Goal: Ask a question: Seek information or help from site administrators or community

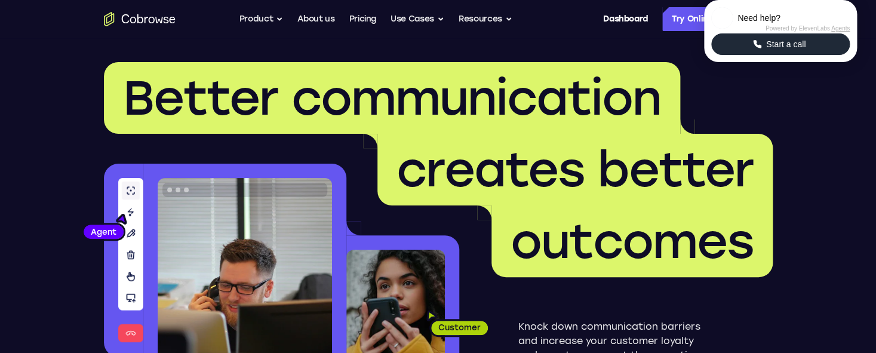
click at [775, 50] on span "Start a call" at bounding box center [786, 44] width 47 height 12
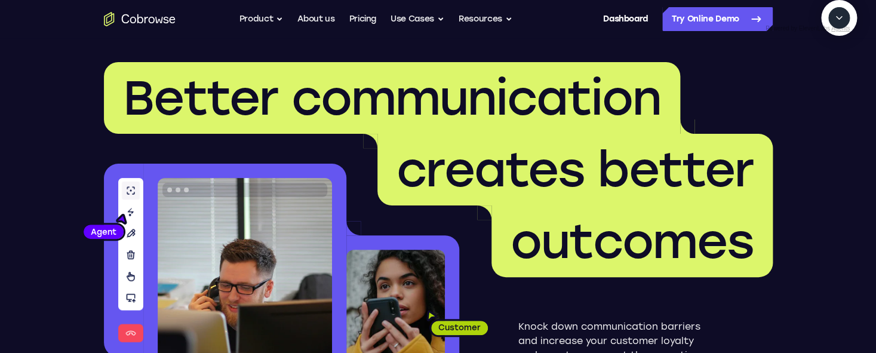
click at [832, 54] on icon "Start a call" at bounding box center [840, 46] width 16 height 16
click at [795, 84] on textarea "Text message input" at bounding box center [810, 73] width 30 height 22
click at [810, 77] on icon "Mute microphone" at bounding box center [810, 75] width 7 height 4
click at [795, 84] on textarea "Text message input" at bounding box center [810, 73] width 30 height 22
type textarea "add a team member"
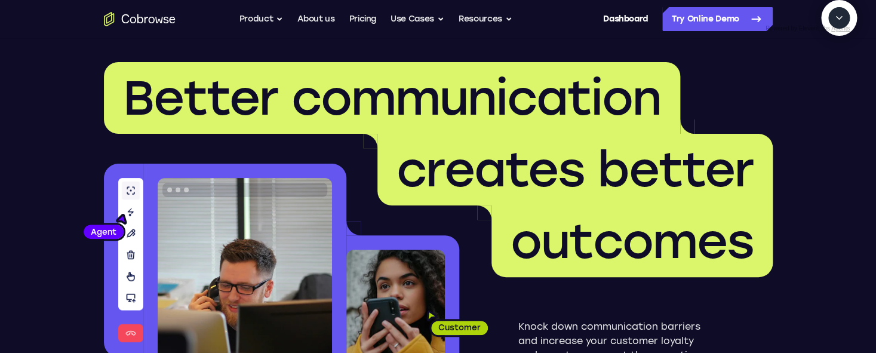
scroll to position [27, 0]
click at [795, 84] on textarea "Text message input" at bounding box center [810, 73] width 30 height 22
type textarea "yes"
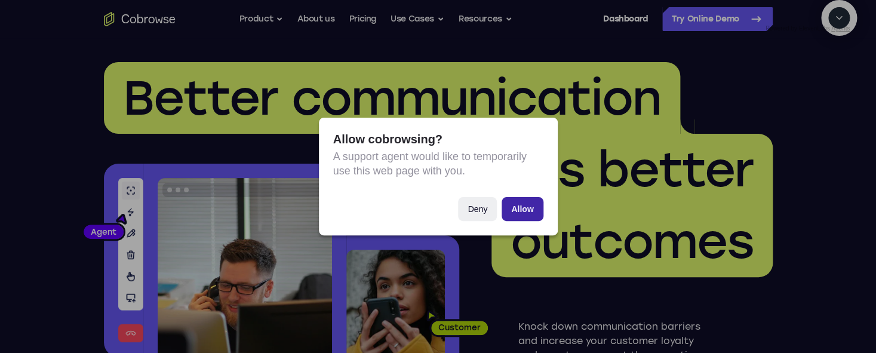
click at [517, 210] on button "Allow" at bounding box center [522, 209] width 41 height 24
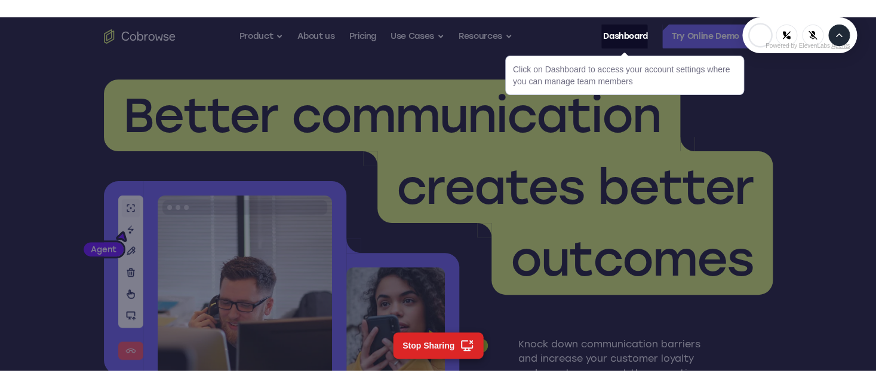
scroll to position [0, 0]
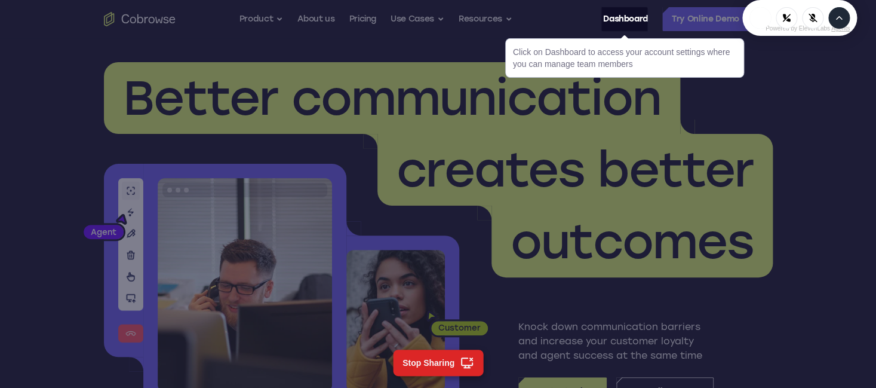
click at [839, 23] on icon "Expand" at bounding box center [839, 18] width 11 height 11
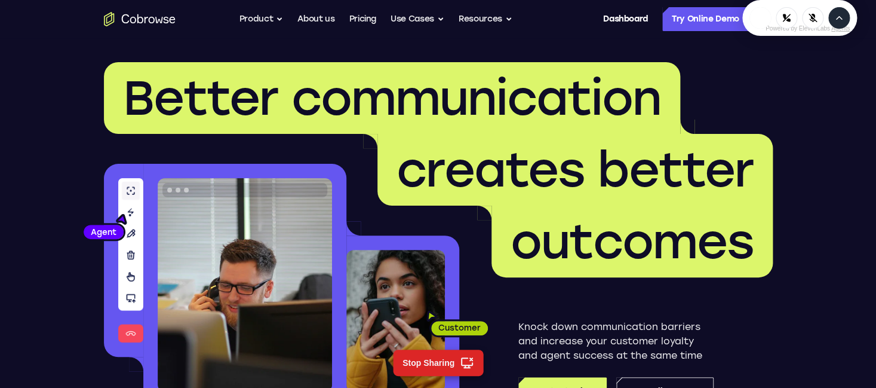
click at [839, 23] on icon "Expand" at bounding box center [839, 18] width 11 height 11
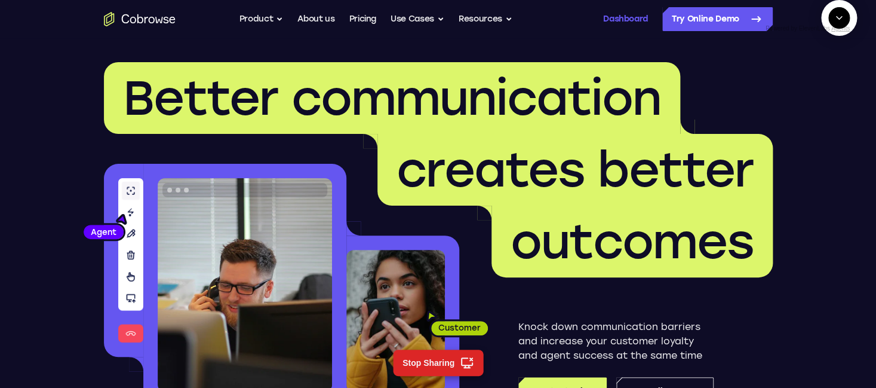
click at [604, 18] on link "Dashboard" at bounding box center [625, 19] width 45 height 24
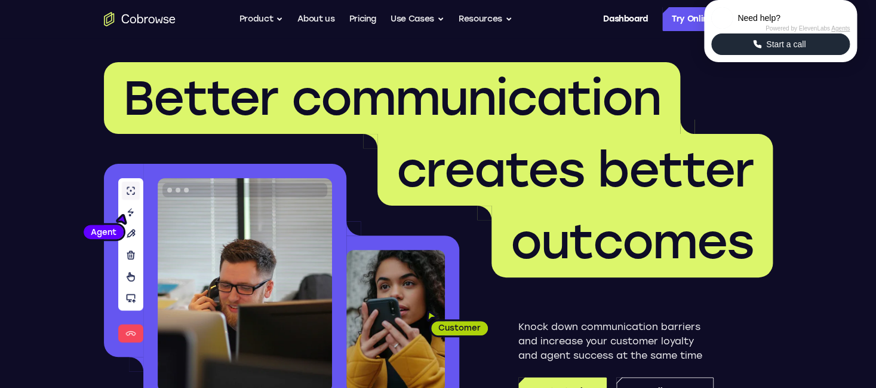
click at [805, 50] on span "Start a call" at bounding box center [786, 44] width 47 height 12
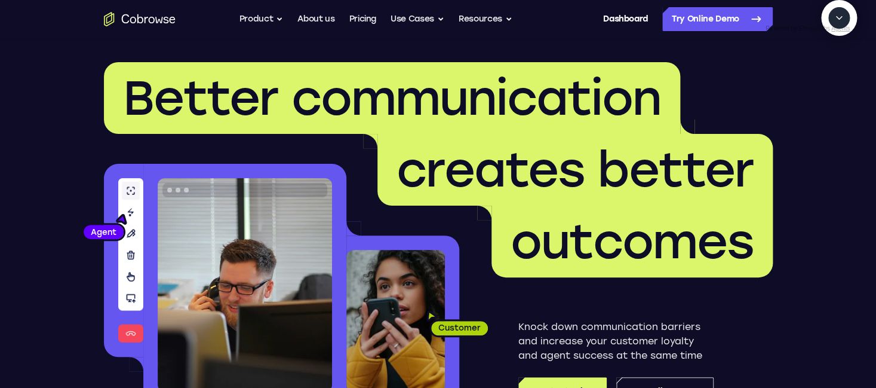
click at [833, 51] on icon "Start a call" at bounding box center [839, 45] width 12 height 12
click at [795, 84] on textarea "Text message input" at bounding box center [810, 73] width 30 height 22
type textarea "add a team member"
click at [795, 84] on textarea "Text message input" at bounding box center [810, 73] width 30 height 22
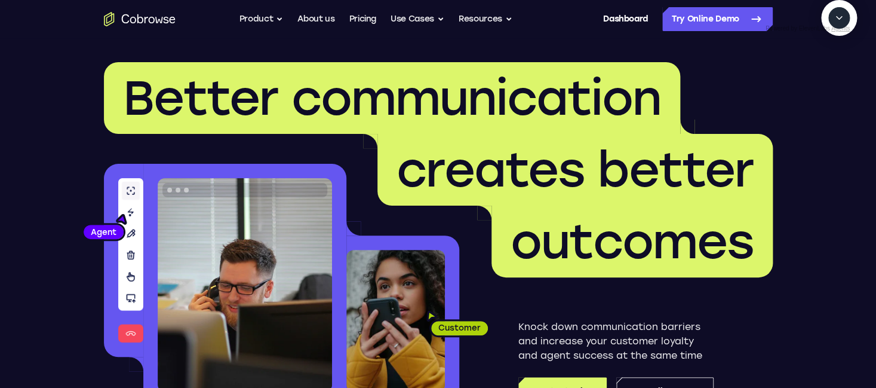
type textarea "yes"
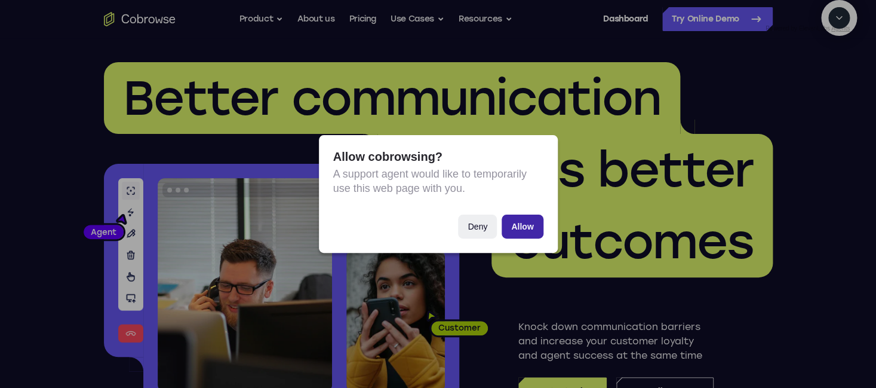
click at [518, 230] on button "Allow" at bounding box center [522, 226] width 41 height 24
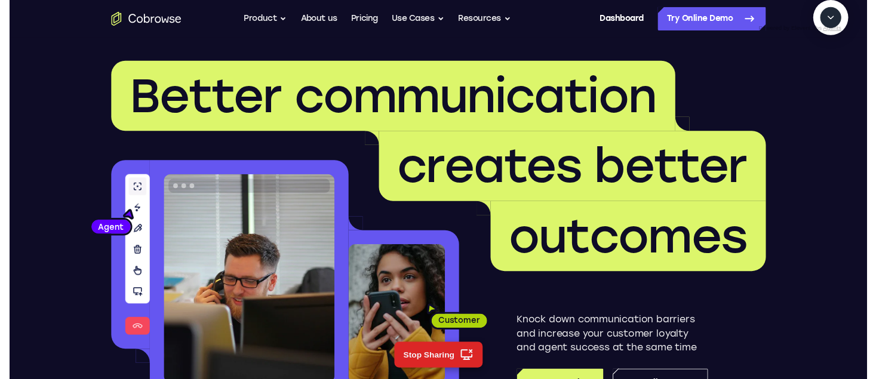
scroll to position [142, 0]
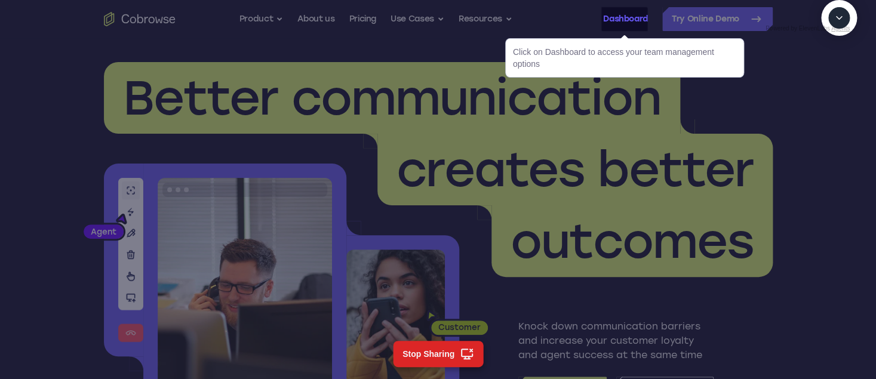
click at [612, 19] on link "Dashboard" at bounding box center [625, 19] width 45 height 24
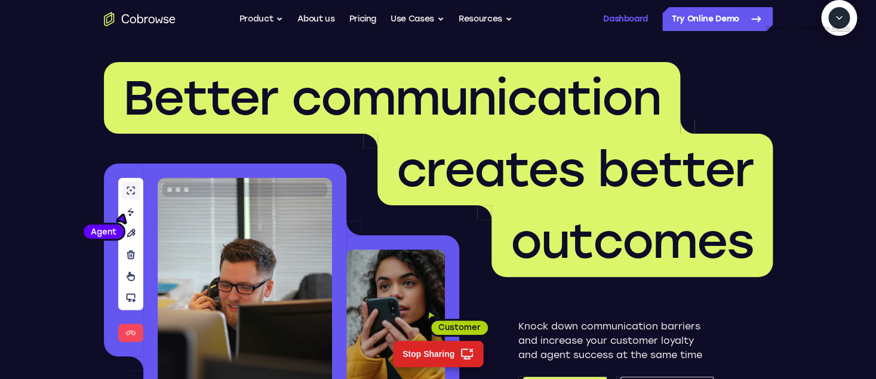
scroll to position [200, 0]
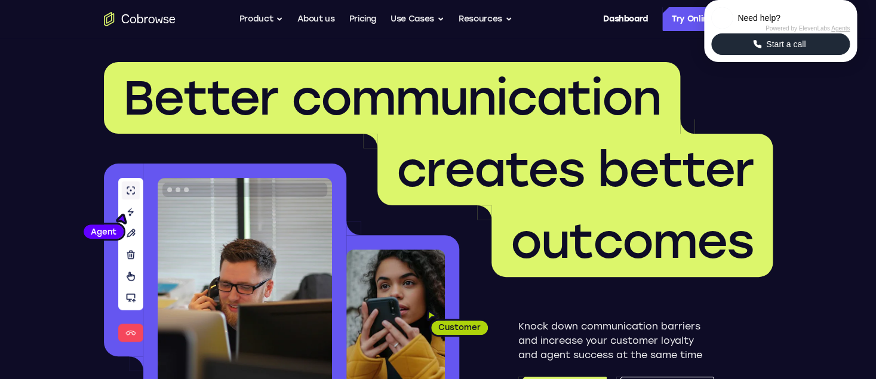
click at [758, 50] on icon "Start a call" at bounding box center [757, 44] width 11 height 11
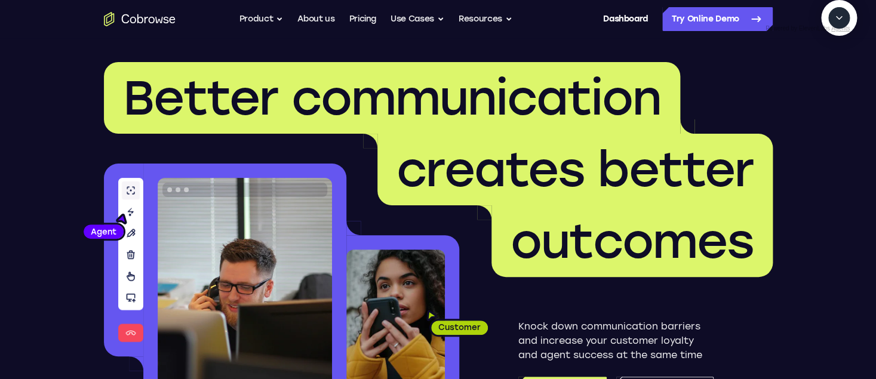
click at [833, 51] on icon "Start a call" at bounding box center [839, 45] width 12 height 12
click at [795, 84] on textarea "Text message input" at bounding box center [810, 73] width 30 height 22
type textarea "add a team member"
click at [607, 15] on link "Dashboard" at bounding box center [625, 19] width 45 height 24
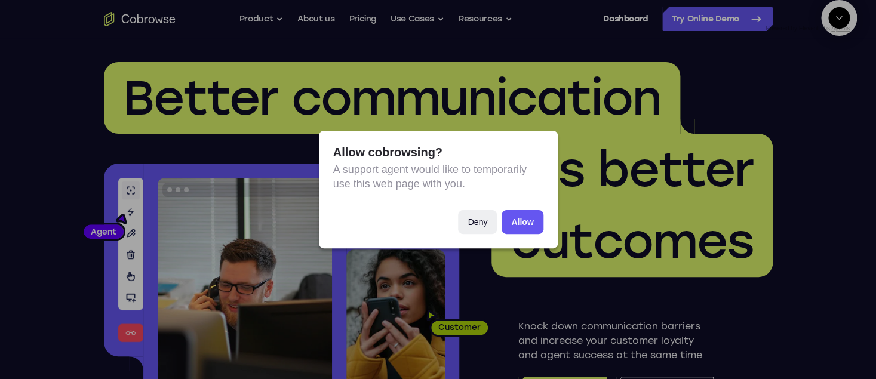
click at [836, 295] on div "Allow cobrowsing? A support agent would like to temporarily use this web page w…" at bounding box center [438, 189] width 876 height 379
click at [480, 227] on button "Deny" at bounding box center [477, 222] width 39 height 24
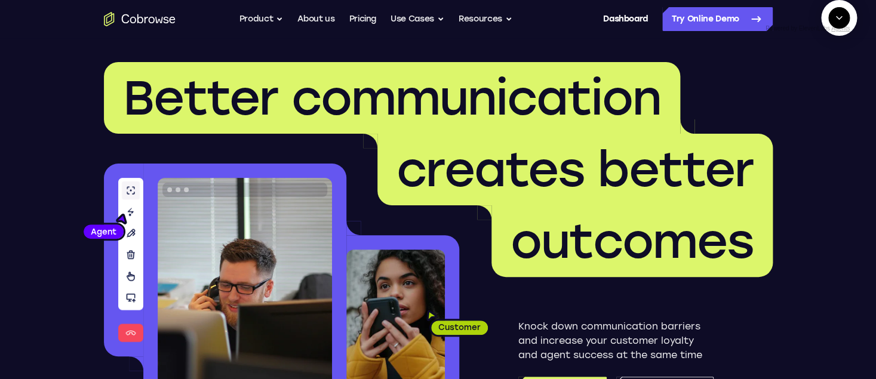
scroll to position [175, 0]
click at [813, 78] on icon "Mute microphone" at bounding box center [810, 73] width 11 height 11
click at [841, 78] on icon "End" at bounding box center [837, 73] width 11 height 11
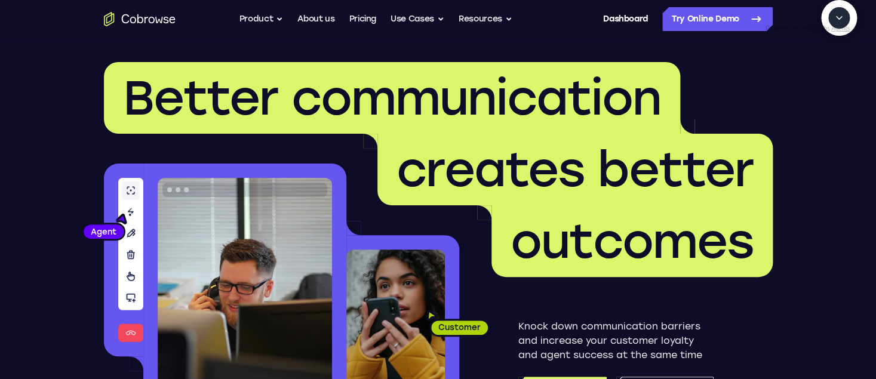
click at [841, 23] on icon "Collapse" at bounding box center [839, 18] width 11 height 11
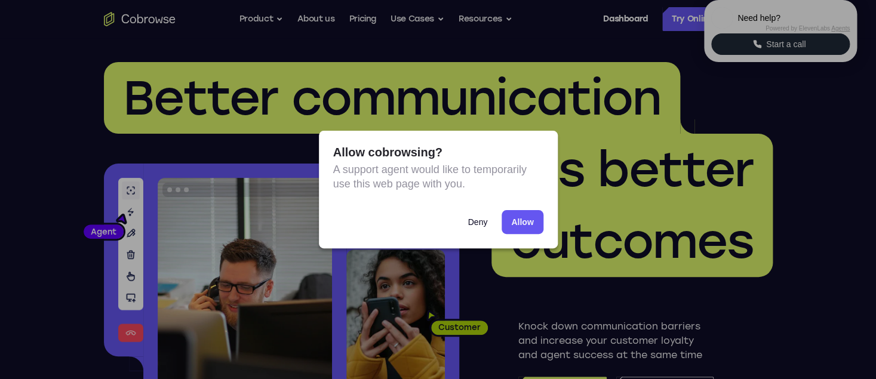
click at [483, 218] on button "Deny" at bounding box center [477, 222] width 39 height 24
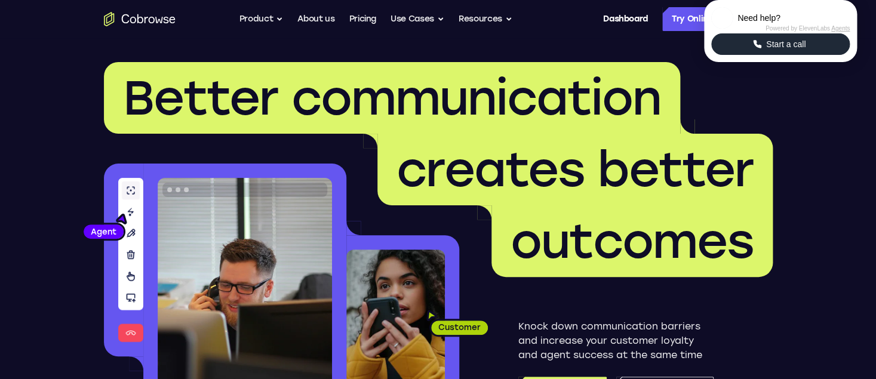
click at [784, 55] on button "Start a call" at bounding box center [781, 44] width 139 height 22
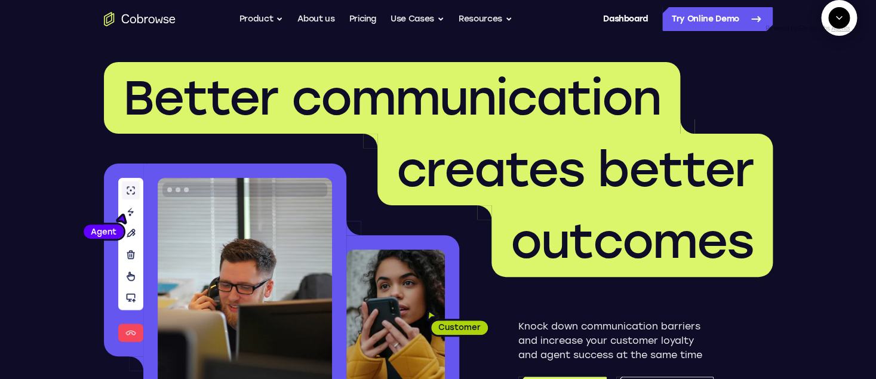
click at [819, 79] on span "New call" at bounding box center [821, 73] width 39 height 12
click at [833, 77] on icon "End" at bounding box center [837, 73] width 8 height 8
click at [822, 79] on span "New call" at bounding box center [821, 73] width 39 height 12
click at [807, 78] on icon "Mute microphone" at bounding box center [810, 73] width 11 height 11
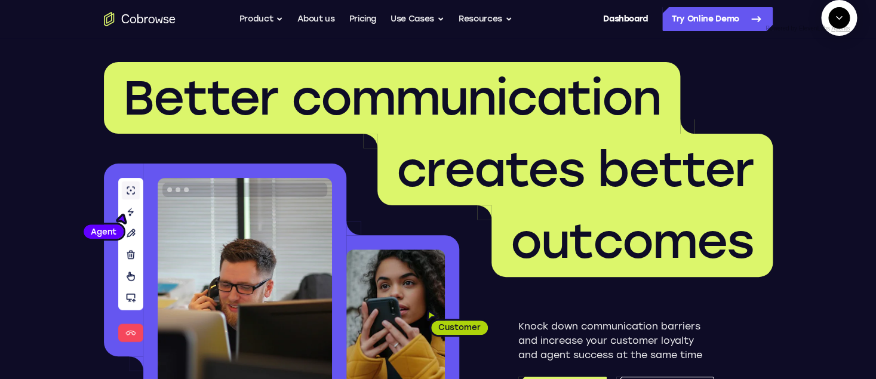
click at [807, 78] on icon "Mute microphone" at bounding box center [810, 73] width 11 height 11
click at [835, 77] on icon "End" at bounding box center [837, 73] width 8 height 8
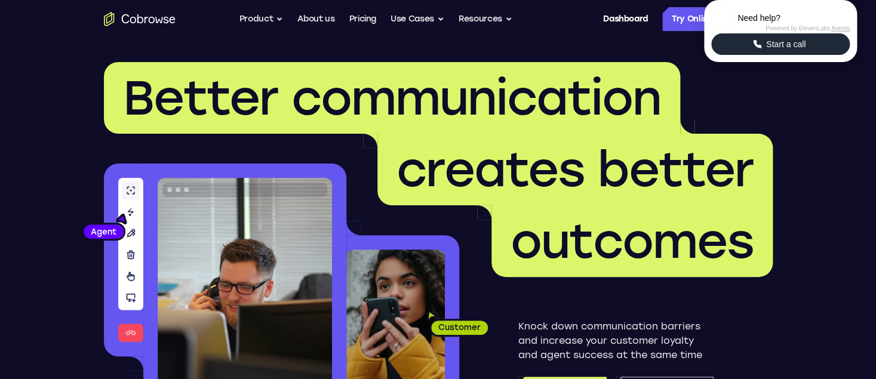
click at [798, 50] on span "Start a call" at bounding box center [786, 44] width 47 height 12
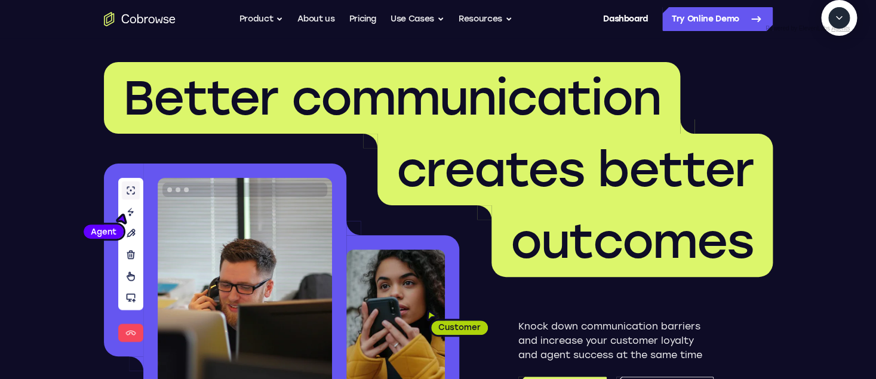
click at [833, 51] on icon "Start a call" at bounding box center [839, 45] width 12 height 12
click at [795, 84] on textarea "Text message input" at bounding box center [810, 73] width 30 height 22
type textarea "add a team member"
click at [814, 78] on icon "Mute microphone" at bounding box center [810, 73] width 11 height 11
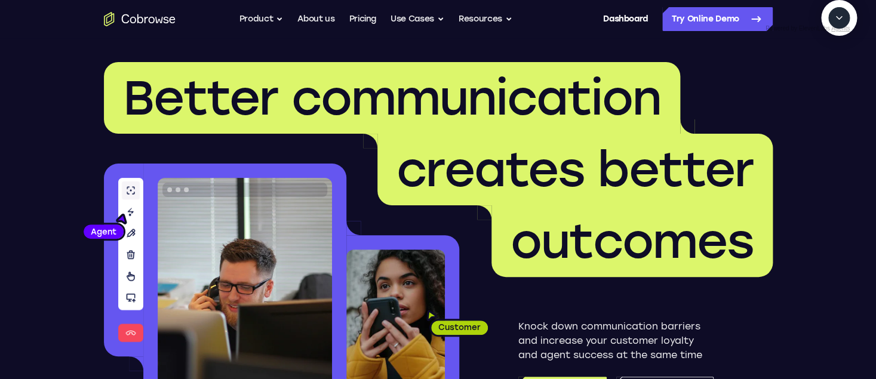
click at [795, 84] on textarea "Text message input" at bounding box center [810, 73] width 30 height 22
type textarea "yes please"
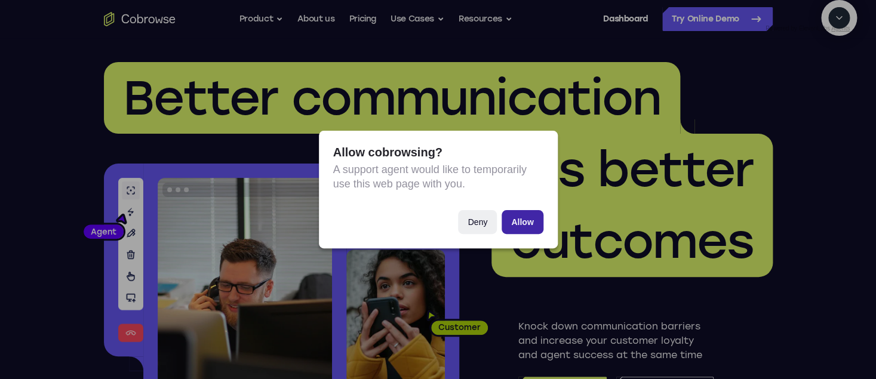
click at [532, 220] on button "Allow" at bounding box center [522, 222] width 41 height 24
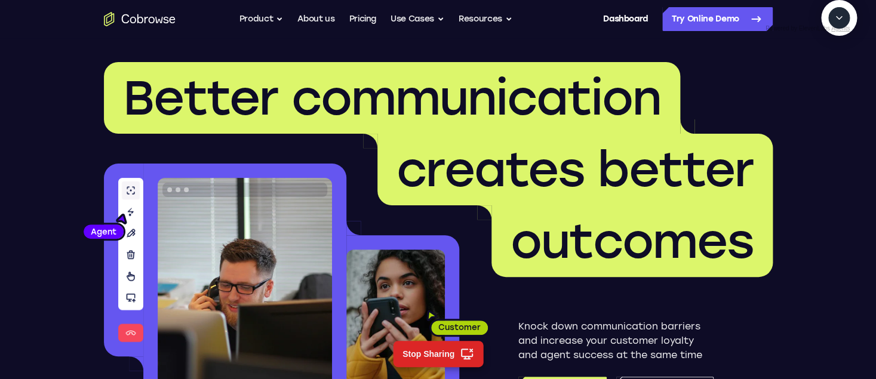
scroll to position [0, 0]
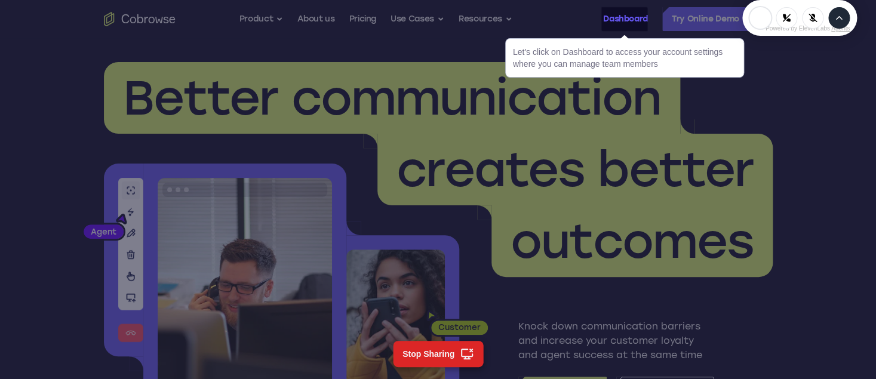
click at [629, 18] on link "Dashboard" at bounding box center [625, 19] width 45 height 24
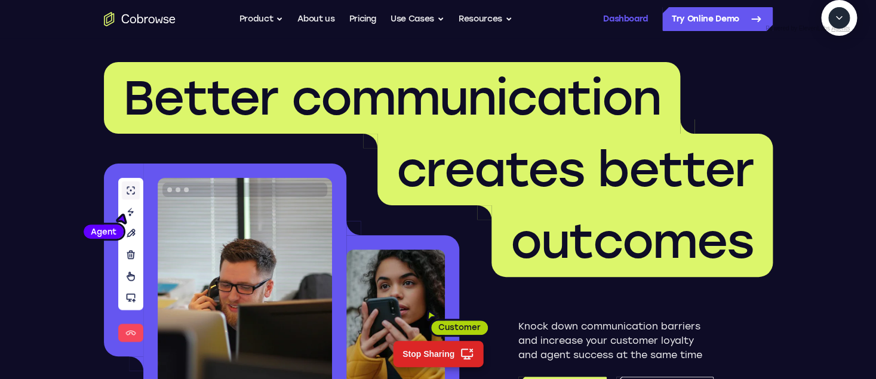
scroll to position [244, 0]
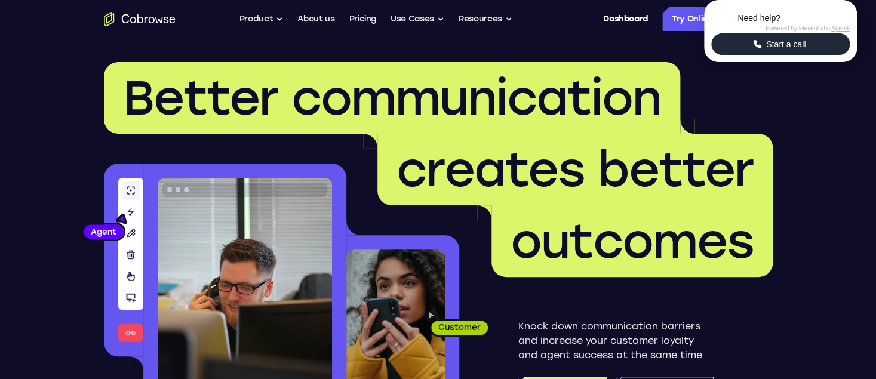
click at [815, 55] on button "Start a call" at bounding box center [781, 44] width 139 height 22
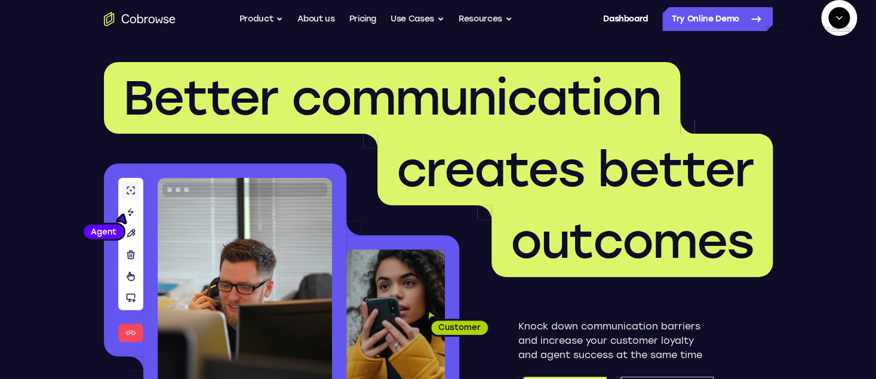
click at [833, 51] on icon "Start a call" at bounding box center [839, 45] width 12 height 12
click at [795, 84] on textarea "Text message input" at bounding box center [810, 73] width 30 height 22
type textarea "add a team member"
click at [795, 84] on textarea "Text message input" at bounding box center [810, 73] width 30 height 22
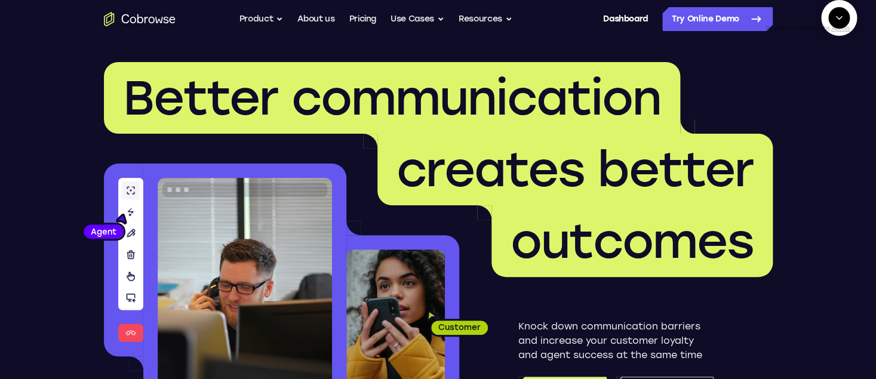
type textarea "yes"
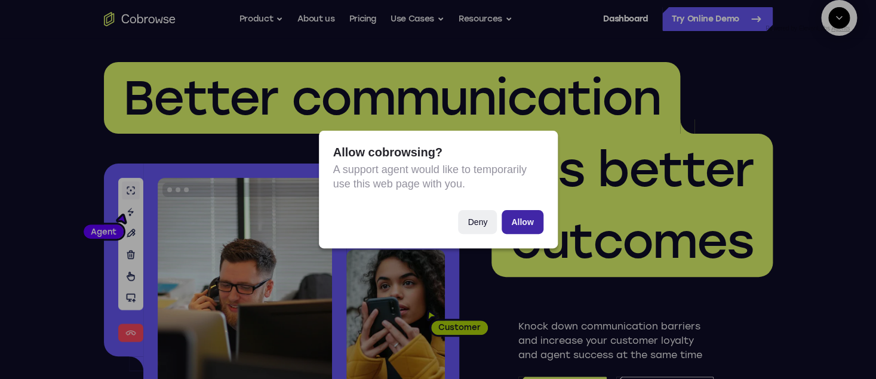
click at [521, 225] on button "Allow" at bounding box center [522, 222] width 41 height 24
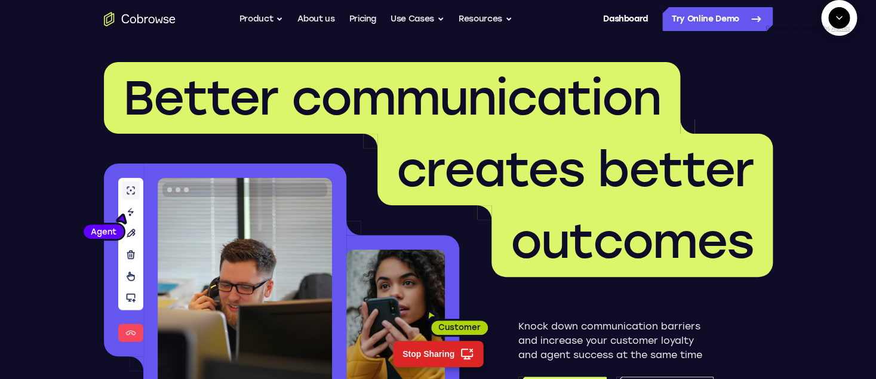
scroll to position [118, 0]
click at [841, 78] on icon "End" at bounding box center [837, 73] width 11 height 11
click at [836, 79] on span "New call" at bounding box center [821, 73] width 39 height 12
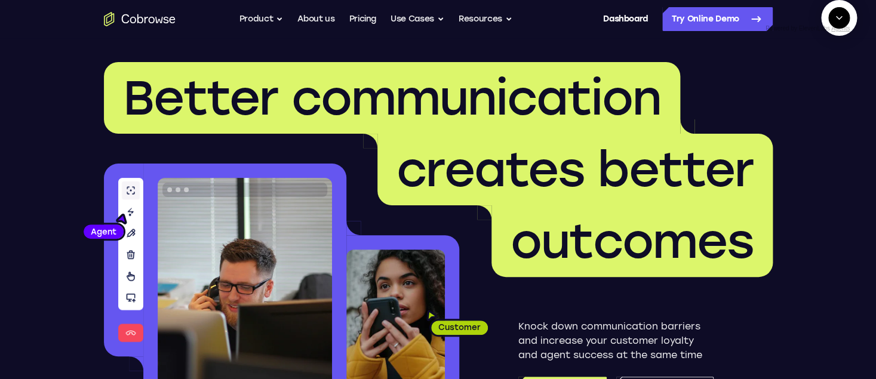
click at [795, 84] on textarea "Text message input" at bounding box center [810, 73] width 30 height 22
type textarea "f"
type textarea "add a team member"
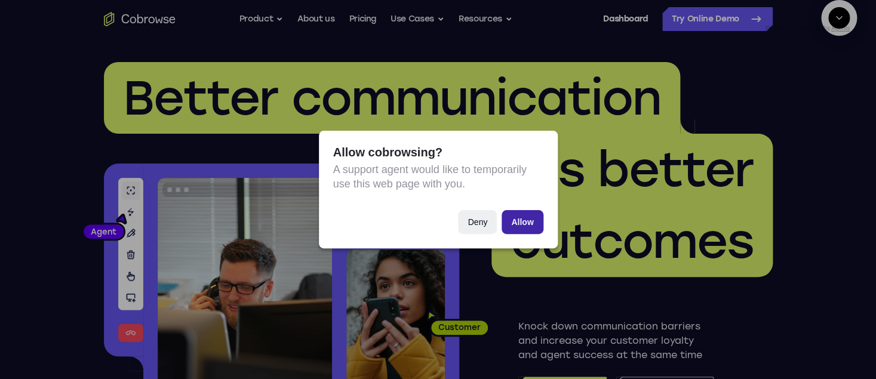
click at [527, 219] on button "Allow" at bounding box center [522, 222] width 41 height 24
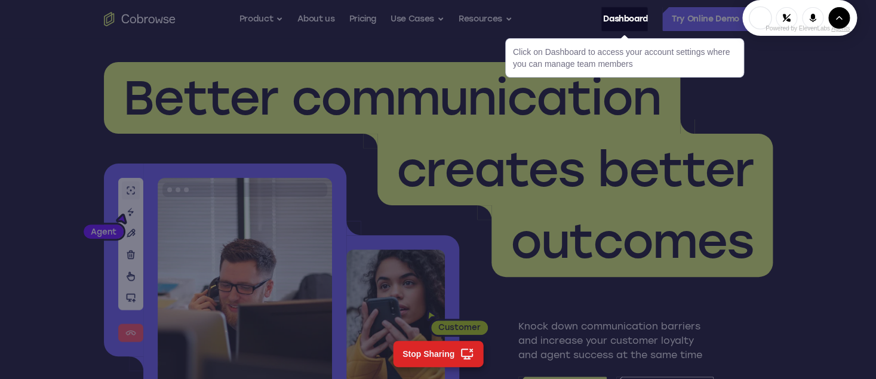
scroll to position [0, 0]
click at [640, 23] on link "Dashboard" at bounding box center [625, 19] width 45 height 24
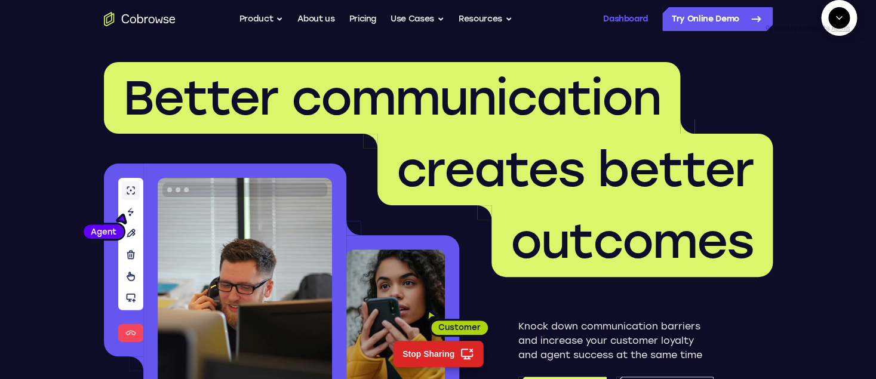
scroll to position [502, 0]
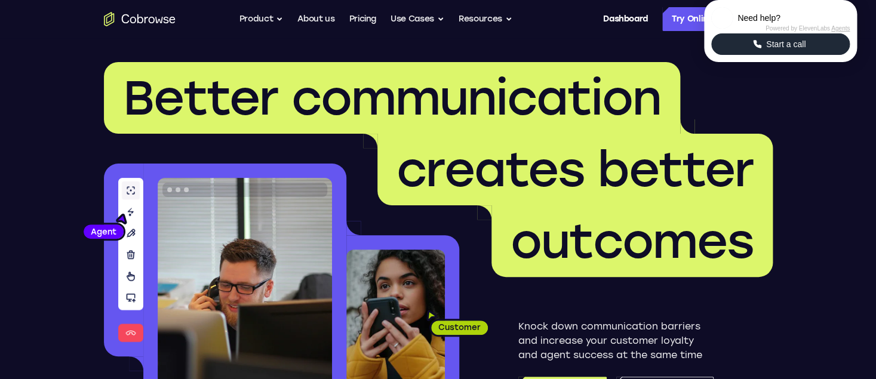
click at [778, 50] on span "Start a call" at bounding box center [786, 44] width 47 height 12
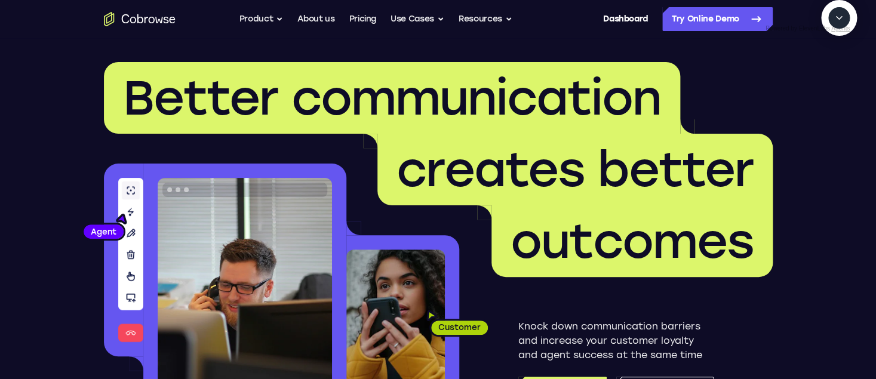
click at [833, 51] on icon "Start a call" at bounding box center [839, 45] width 12 height 12
click at [795, 84] on textarea "Text message input" at bounding box center [810, 73] width 30 height 22
type textarea "add a team member"
click at [609, 22] on link "Dashboard" at bounding box center [625, 19] width 45 height 24
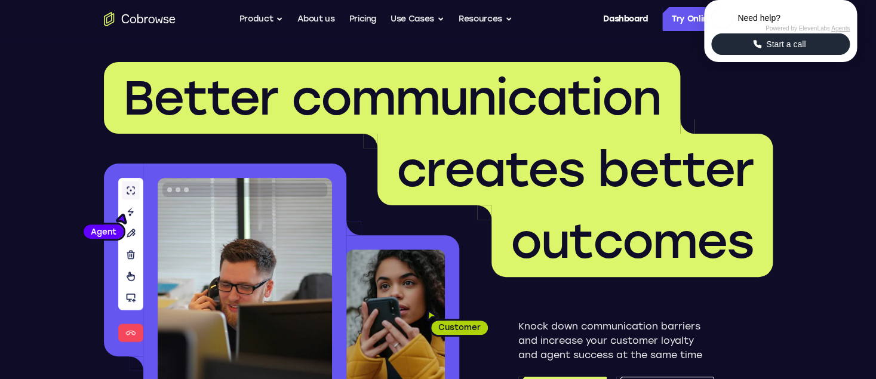
click at [795, 50] on span "Start a call" at bounding box center [786, 44] width 47 height 12
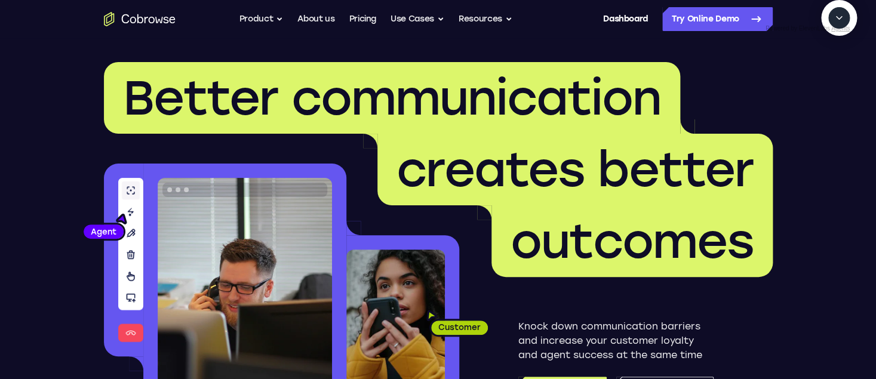
click at [832, 54] on icon "Start a call" at bounding box center [840, 46] width 16 height 16
click at [795, 84] on textarea "Text message input" at bounding box center [810, 73] width 30 height 22
type textarea "add a team member"
click at [795, 84] on textarea "Text message input" at bounding box center [810, 73] width 30 height 22
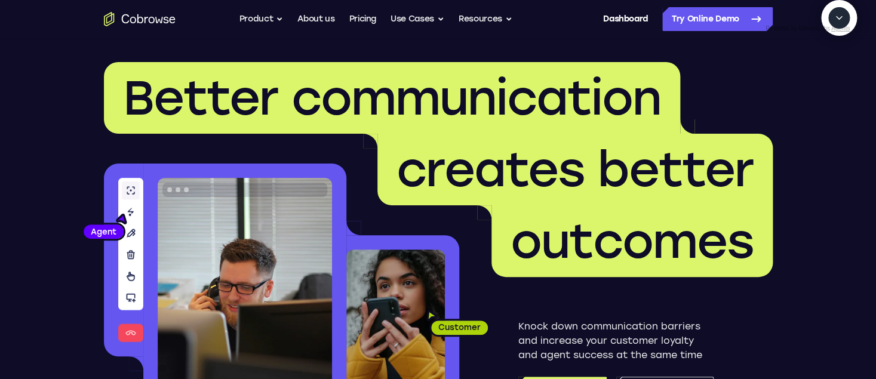
type textarea "yes"
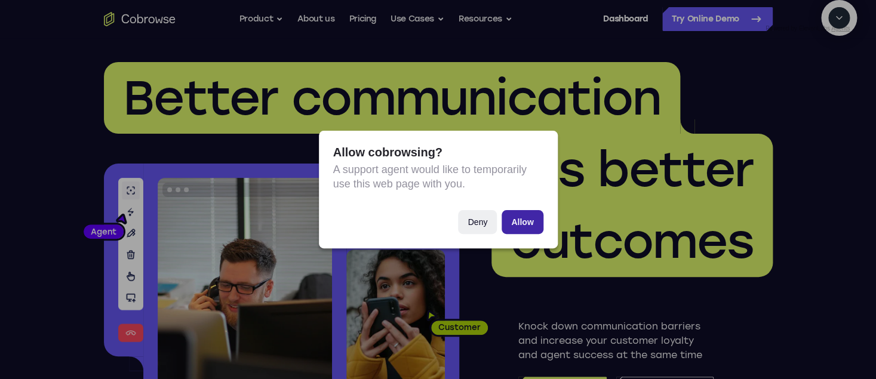
click at [533, 225] on button "Allow" at bounding box center [522, 222] width 41 height 24
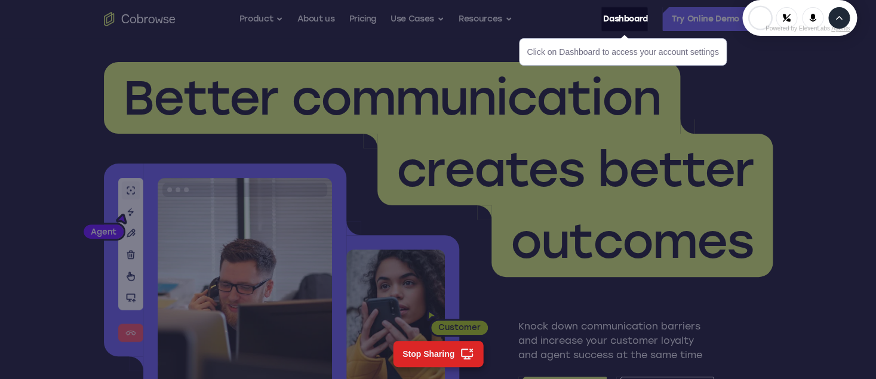
scroll to position [0, 0]
click at [637, 24] on link "Dashboard" at bounding box center [625, 19] width 45 height 24
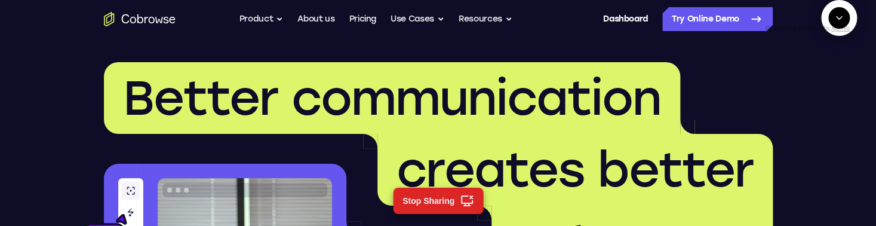
scroll to position [453, 0]
click at [838, 77] on icon "End" at bounding box center [838, 75] width 5 height 4
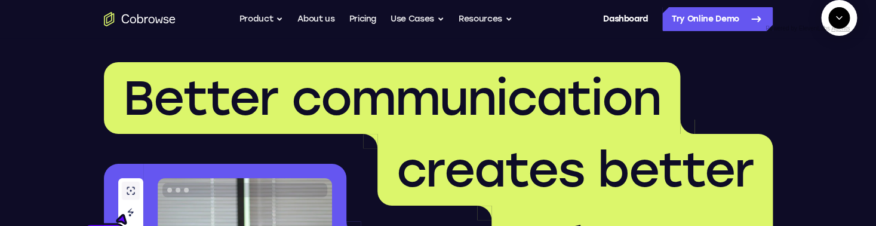
scroll to position [484, 0]
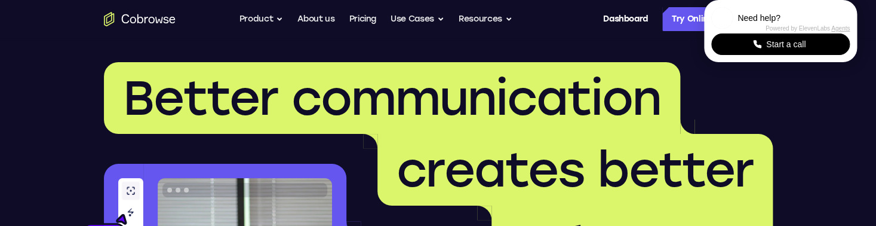
click at [804, 57] on div "Start a call" at bounding box center [780, 44] width 143 height 26
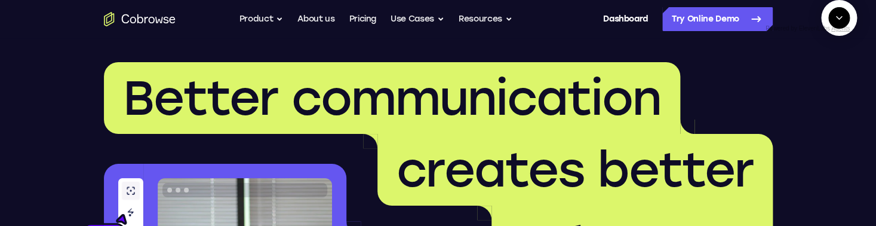
click at [832, 54] on icon "Start a call" at bounding box center [840, 46] width 16 height 16
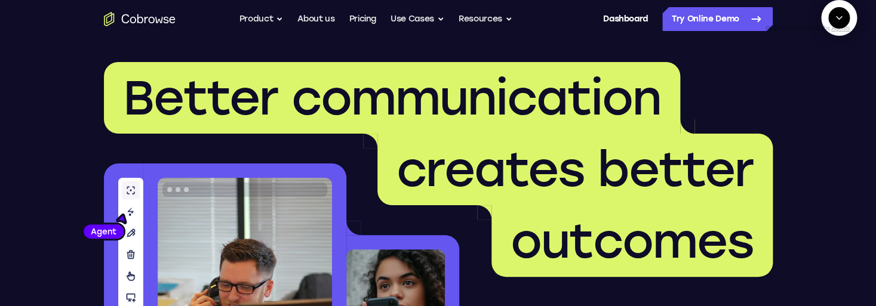
click at [795, 84] on textarea "Text message input" at bounding box center [810, 73] width 30 height 22
type textarea "add a team member"
click at [795, 84] on textarea "Text message input" at bounding box center [810, 73] width 30 height 22
type textarea "yes"
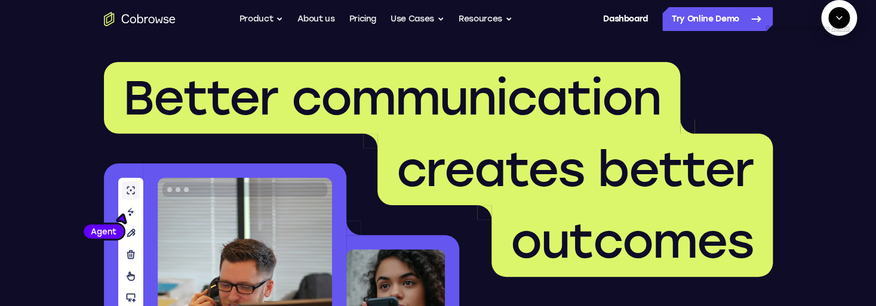
scroll to position [128, 0]
click at [795, 84] on textarea "Text message input" at bounding box center [810, 73] width 30 height 22
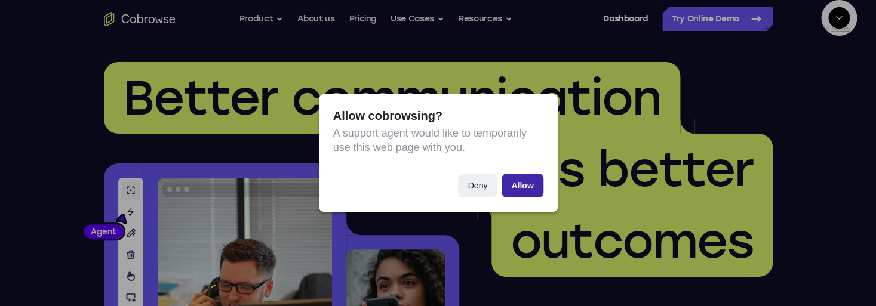
click at [517, 183] on button "Allow" at bounding box center [522, 186] width 41 height 24
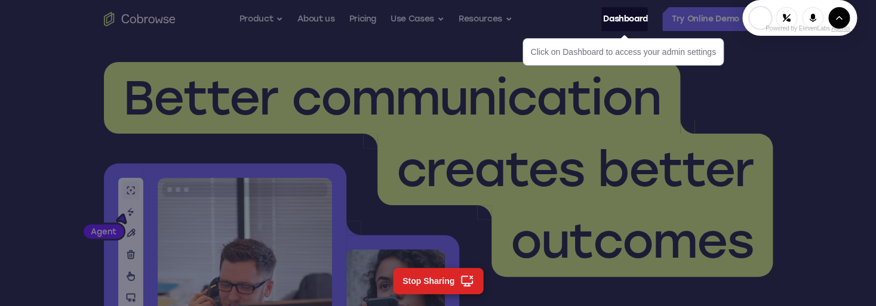
scroll to position [329, 0]
click at [640, 17] on link "Dashboard" at bounding box center [625, 19] width 45 height 24
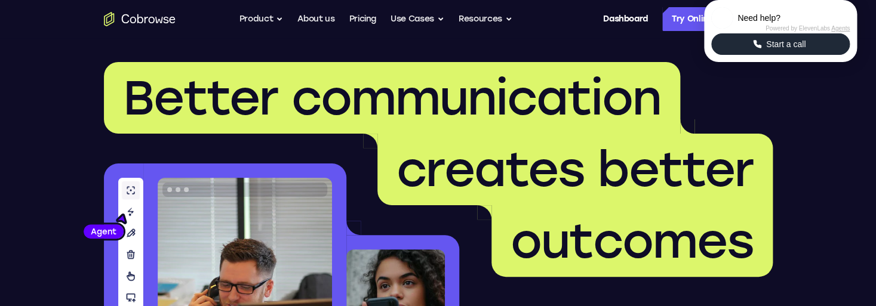
click at [827, 55] on button "Start a call" at bounding box center [781, 44] width 139 height 22
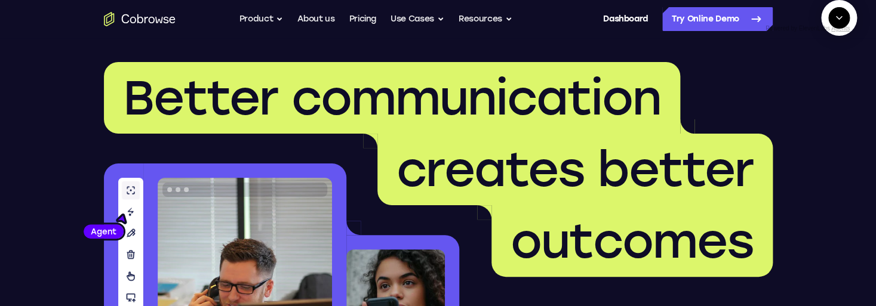
click at [832, 54] on icon "Start a call" at bounding box center [840, 46] width 16 height 16
click at [795, 84] on textarea "Text message input" at bounding box center [810, 73] width 30 height 22
type textarea "add a team member"
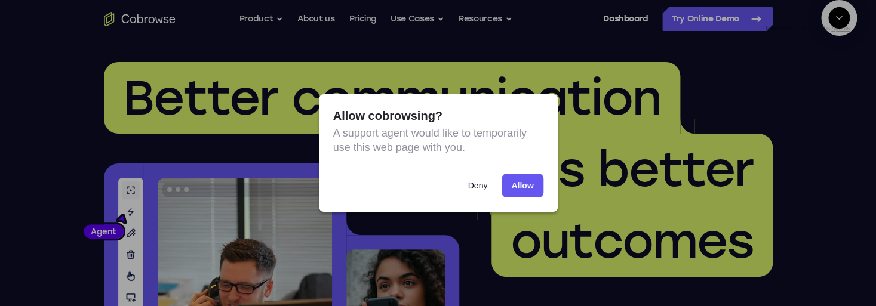
click at [481, 187] on button "Deny" at bounding box center [477, 186] width 39 height 24
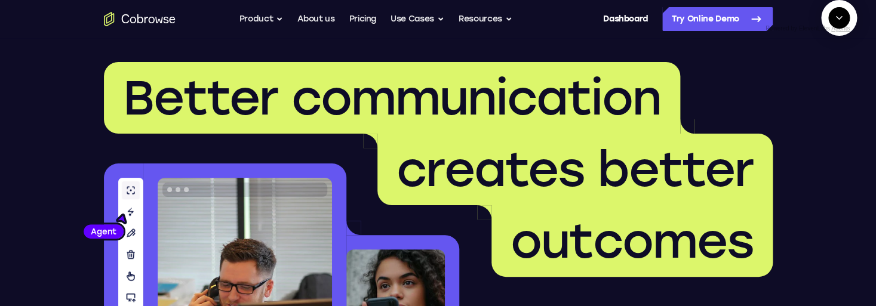
click at [840, 77] on icon "End" at bounding box center [838, 75] width 5 height 4
click at [831, 84] on button "New call" at bounding box center [816, 73] width 63 height 22
